Goal: Navigation & Orientation: Go to known website

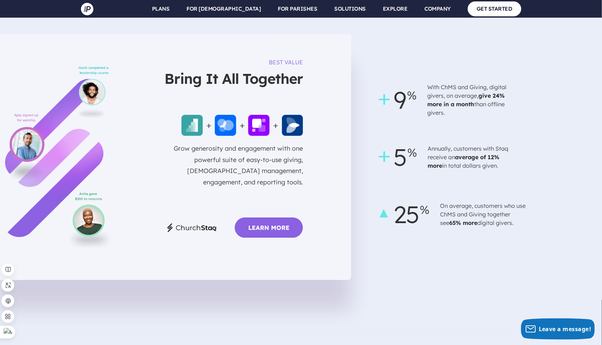
scroll to position [1862, 0]
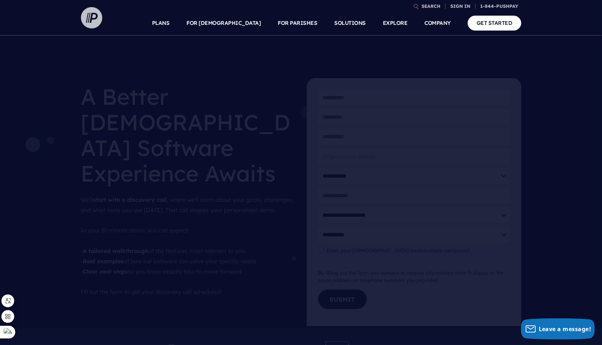
click at [93, 14] on img at bounding box center [91, 17] width 21 height 21
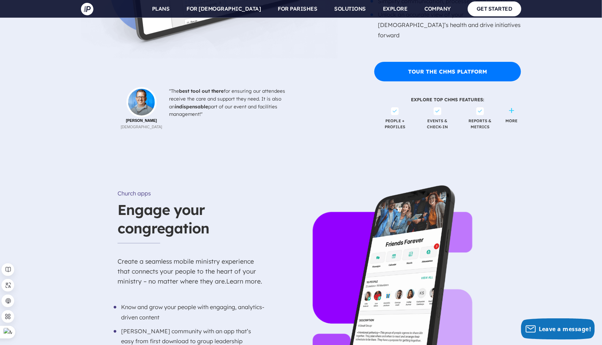
scroll to position [1522, 0]
